Goal: Task Accomplishment & Management: Use online tool/utility

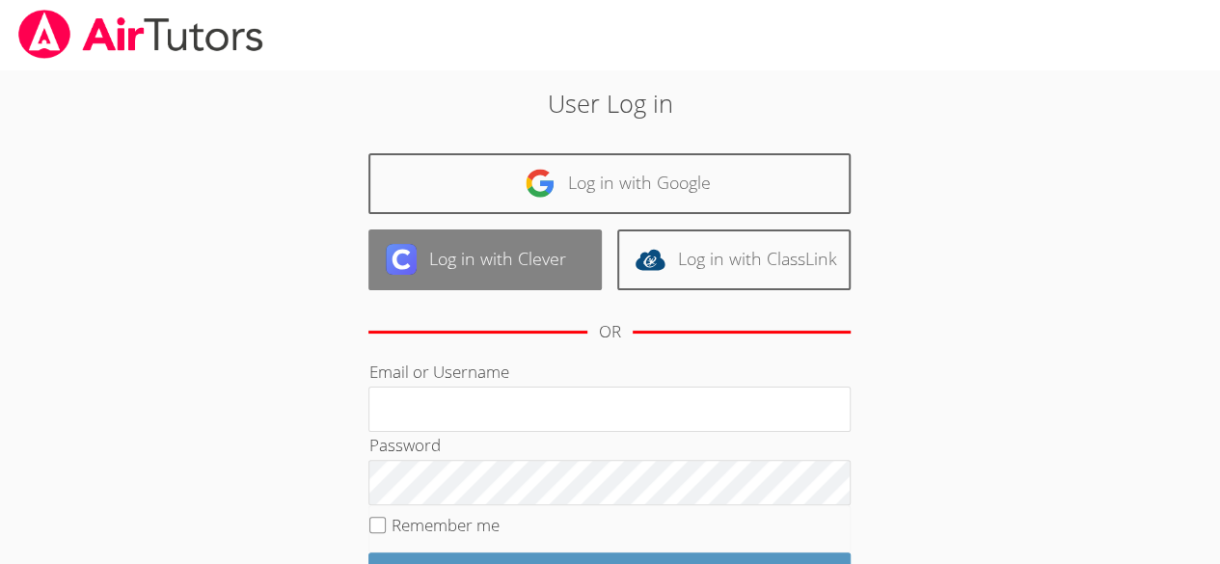
click at [546, 258] on link "Log in with Clever" at bounding box center [484, 260] width 233 height 61
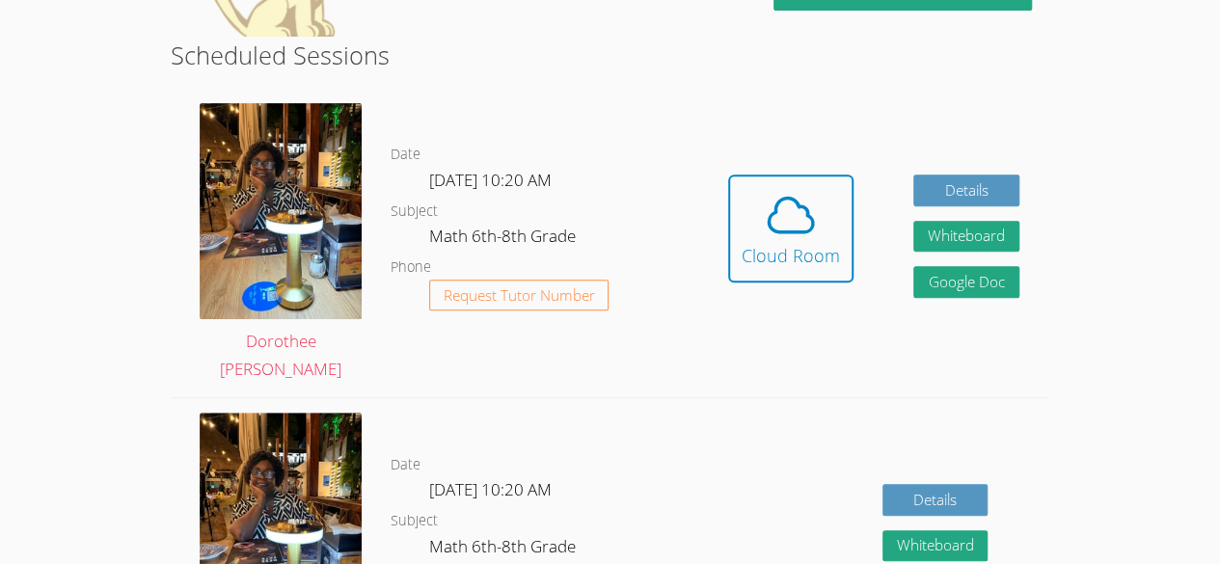
scroll to position [331, 0]
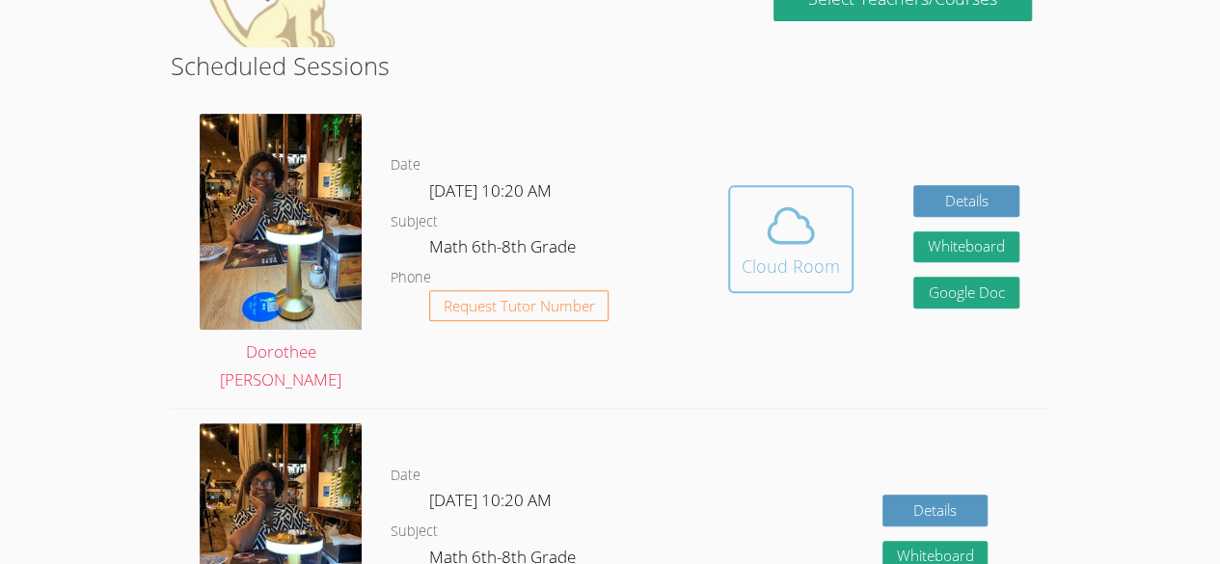
click at [847, 240] on button "Cloud Room" at bounding box center [790, 239] width 125 height 108
click at [795, 267] on div "Cloud Room" at bounding box center [791, 266] width 98 height 27
click at [759, 242] on span at bounding box center [791, 226] width 98 height 54
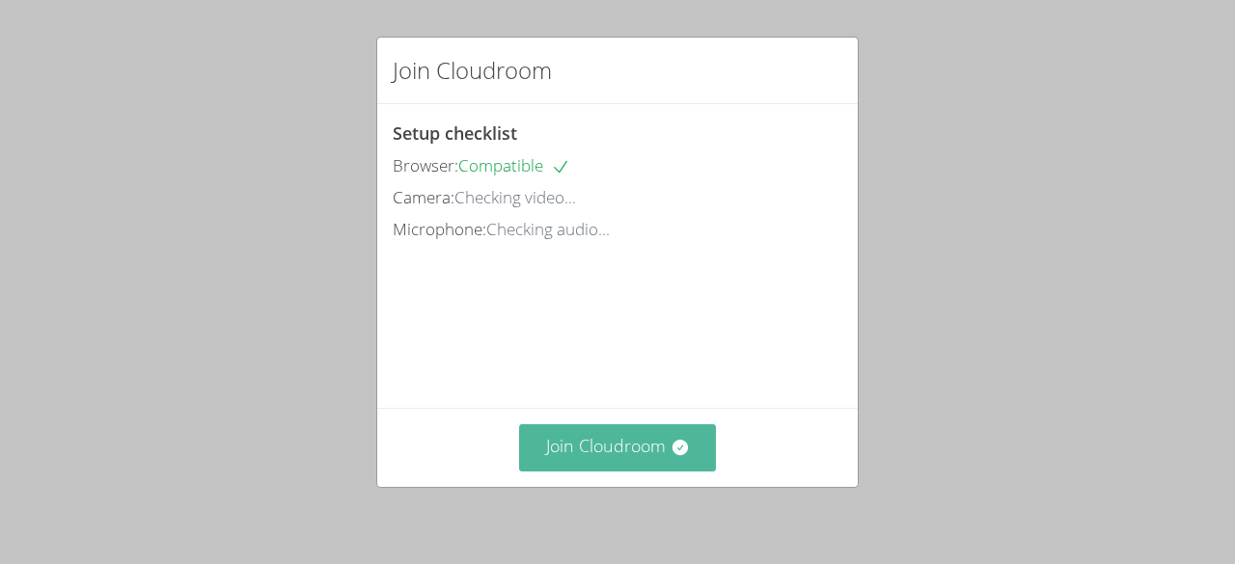
click at [570, 433] on button "Join Cloudroom" at bounding box center [618, 447] width 198 height 47
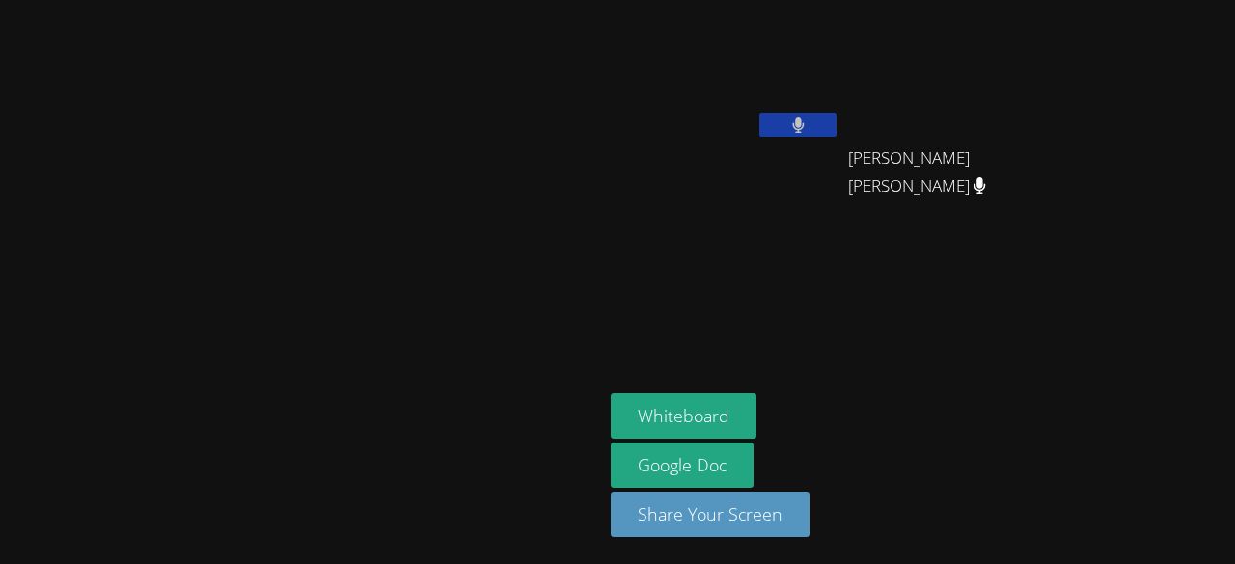
click at [800, 368] on aside "[PERSON_NAME] [PERSON_NAME] [PERSON_NAME] [PERSON_NAME] Google Doc Share Your S…" at bounding box center [844, 282] width 482 height 564
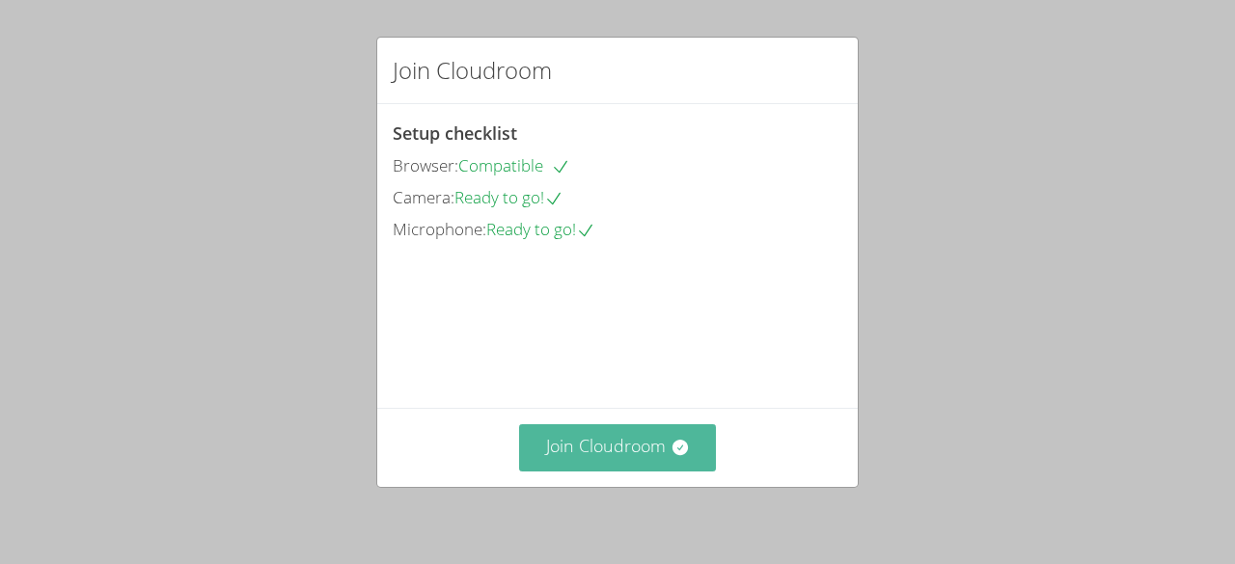
click at [648, 435] on button "Join Cloudroom" at bounding box center [618, 447] width 198 height 47
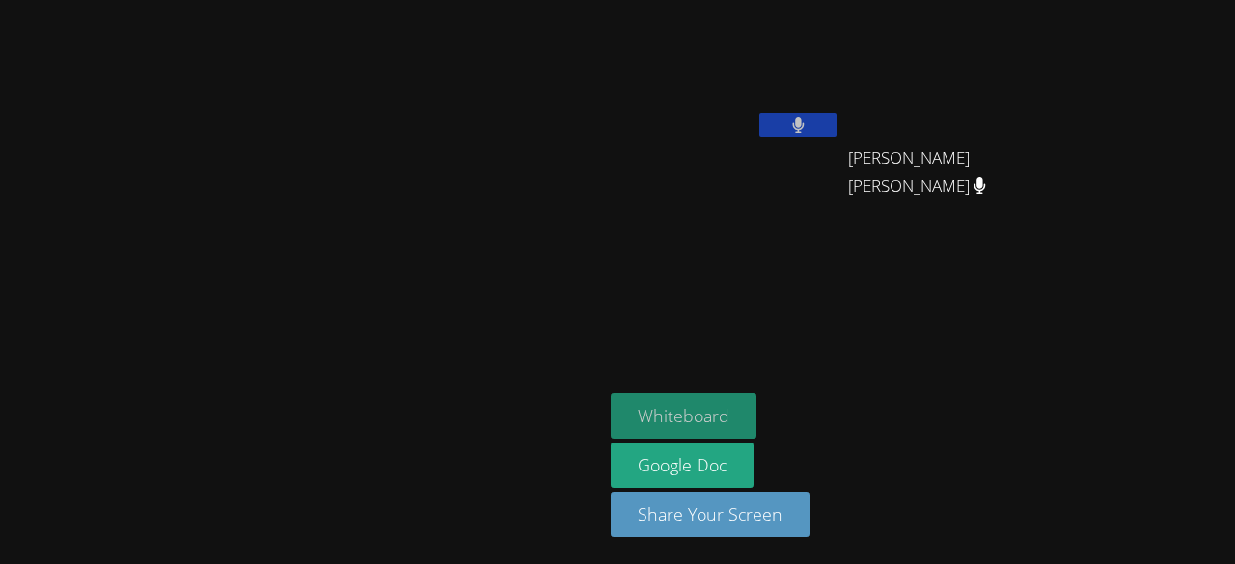
click at [756, 427] on button "Whiteboard" at bounding box center [684, 416] width 146 height 45
click at [836, 129] on button at bounding box center [797, 125] width 77 height 24
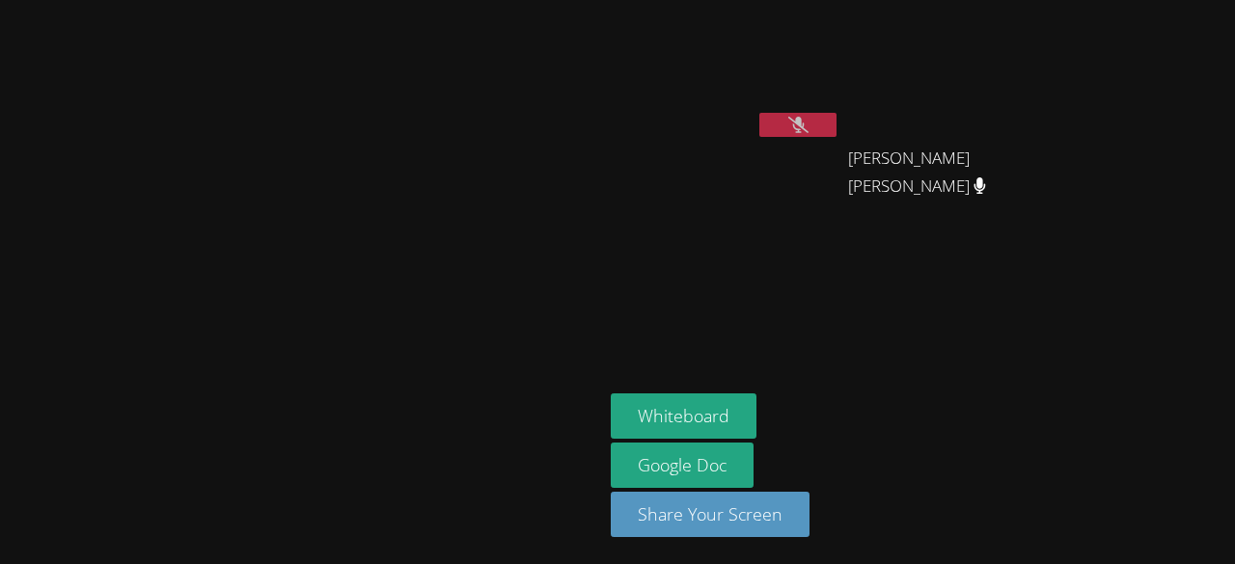
click at [808, 129] on icon at bounding box center [798, 125] width 20 height 16
click at [834, 339] on aside "[PERSON_NAME] [PERSON_NAME] [PERSON_NAME] [PERSON_NAME] Google Doc Share Your S…" at bounding box center [844, 282] width 482 height 564
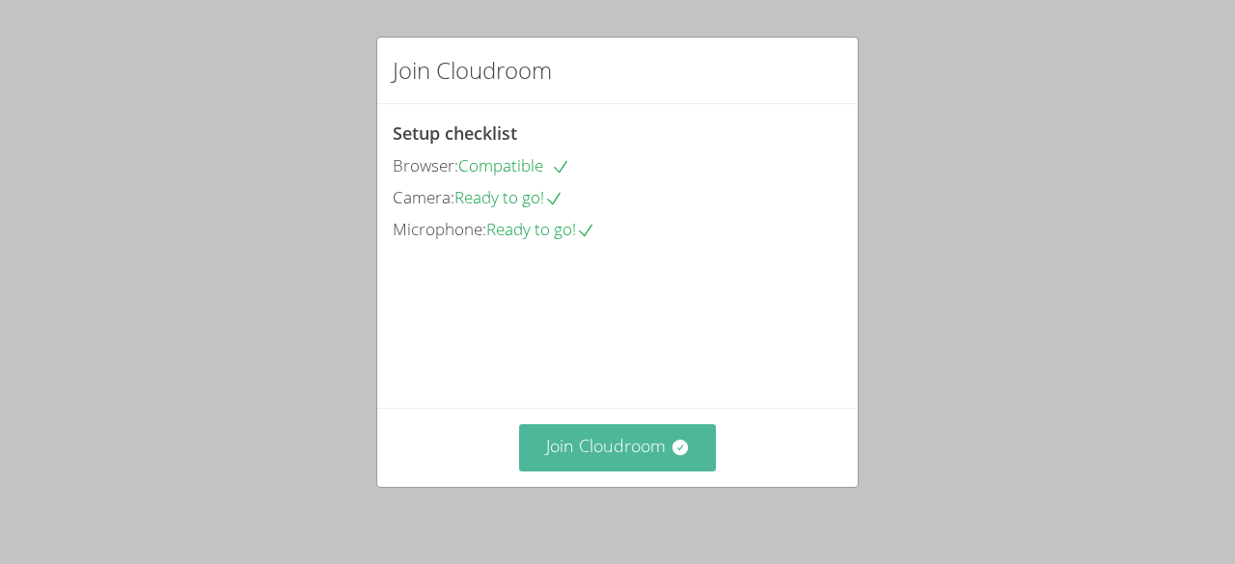
click at [606, 445] on button "Join Cloudroom" at bounding box center [618, 447] width 198 height 47
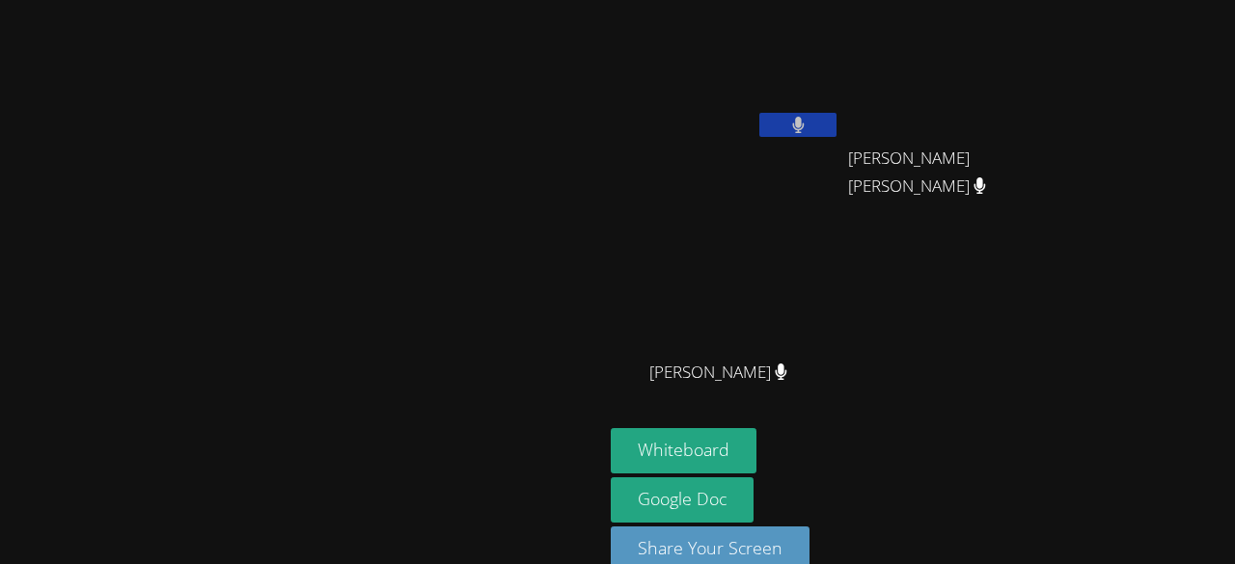
click at [804, 118] on icon at bounding box center [798, 125] width 12 height 16
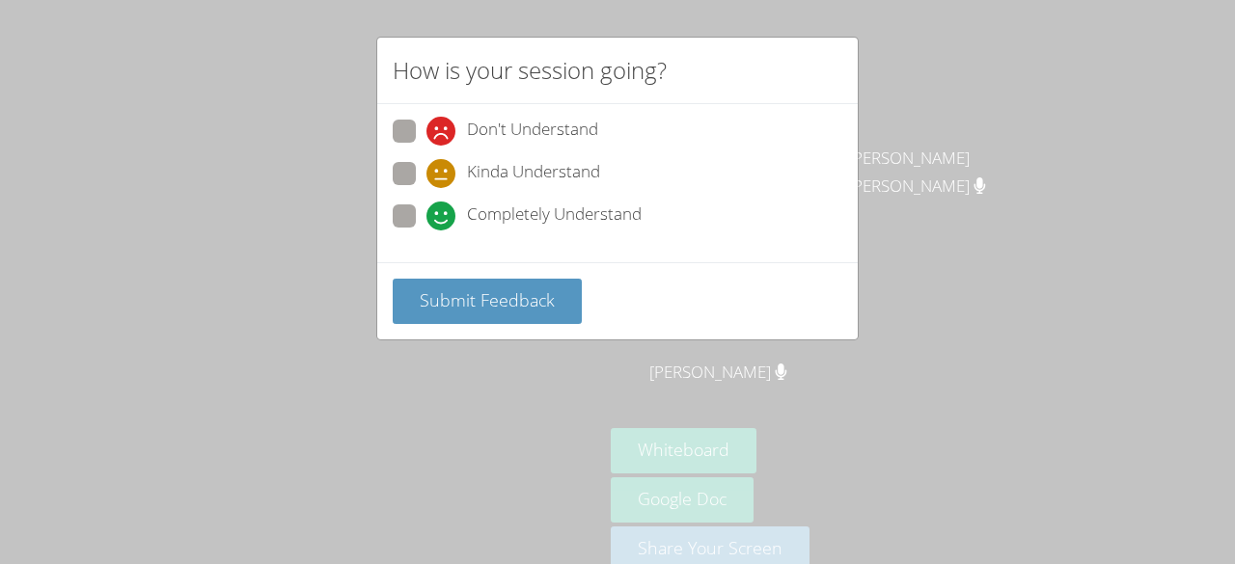
click at [482, 221] on span "Completely Understand" at bounding box center [554, 216] width 175 height 29
click at [443, 221] on input "Completely Understand" at bounding box center [434, 213] width 16 height 16
radio input "true"
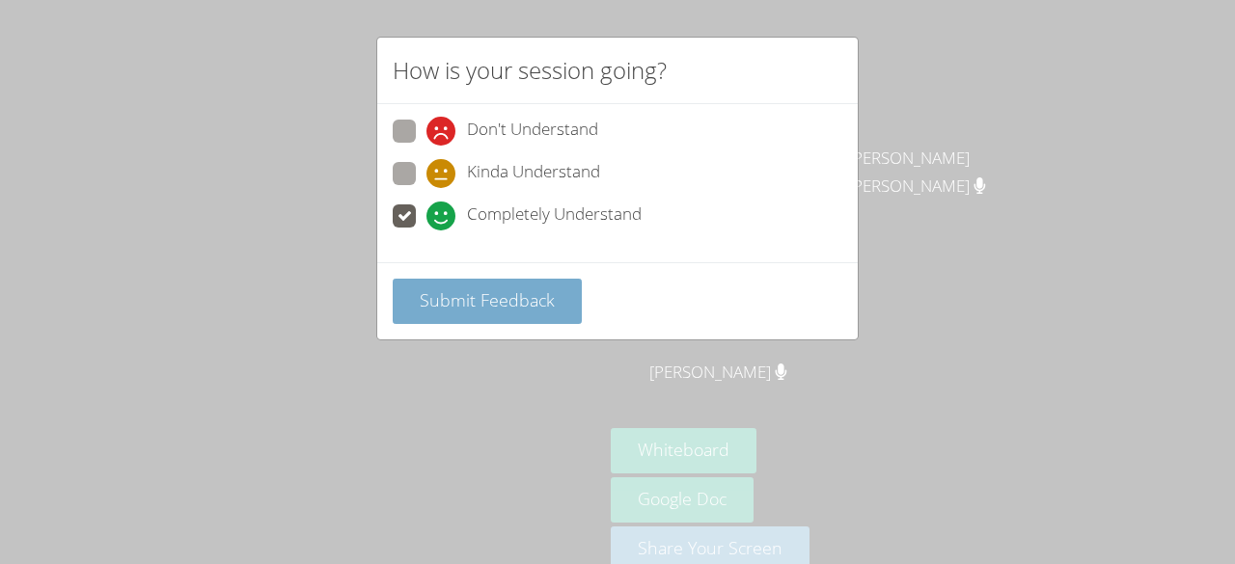
click at [466, 295] on span "Submit Feedback" at bounding box center [487, 299] width 135 height 23
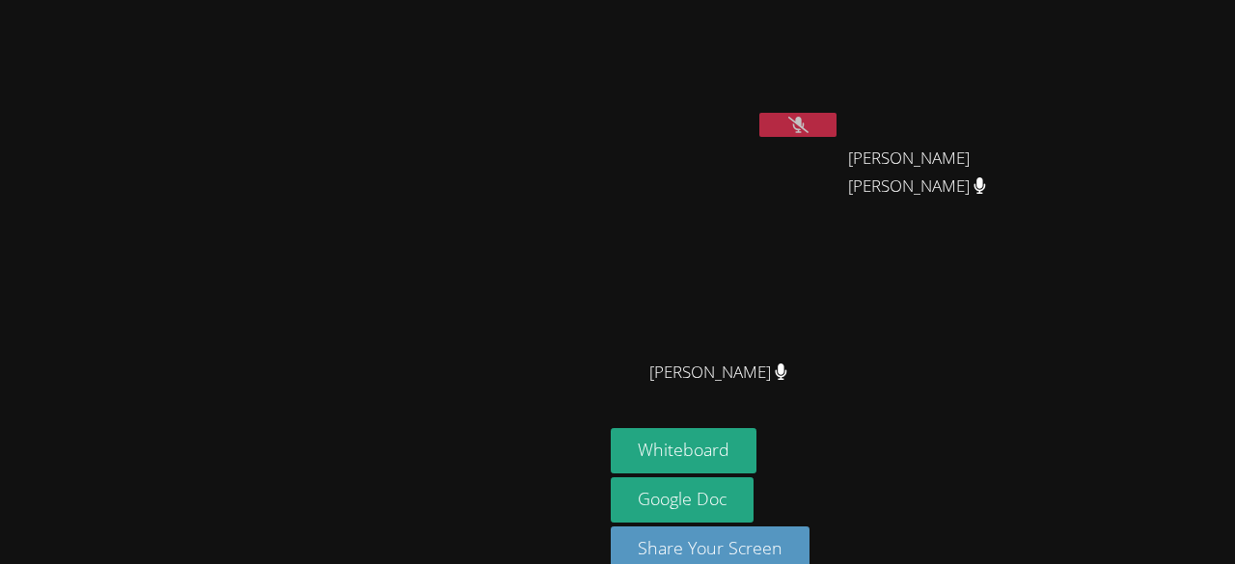
click at [836, 120] on button at bounding box center [797, 125] width 77 height 24
